Goal: Check status

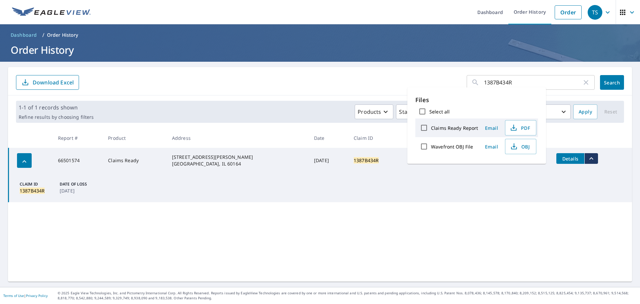
click at [583, 82] on icon "button" at bounding box center [585, 82] width 5 height 5
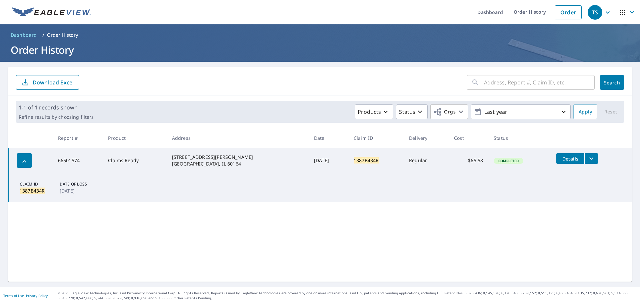
click at [498, 83] on input "text" at bounding box center [539, 82] width 111 height 19
click at [607, 82] on span "Search" at bounding box center [611, 82] width 13 height 6
